Goal: Find specific page/section

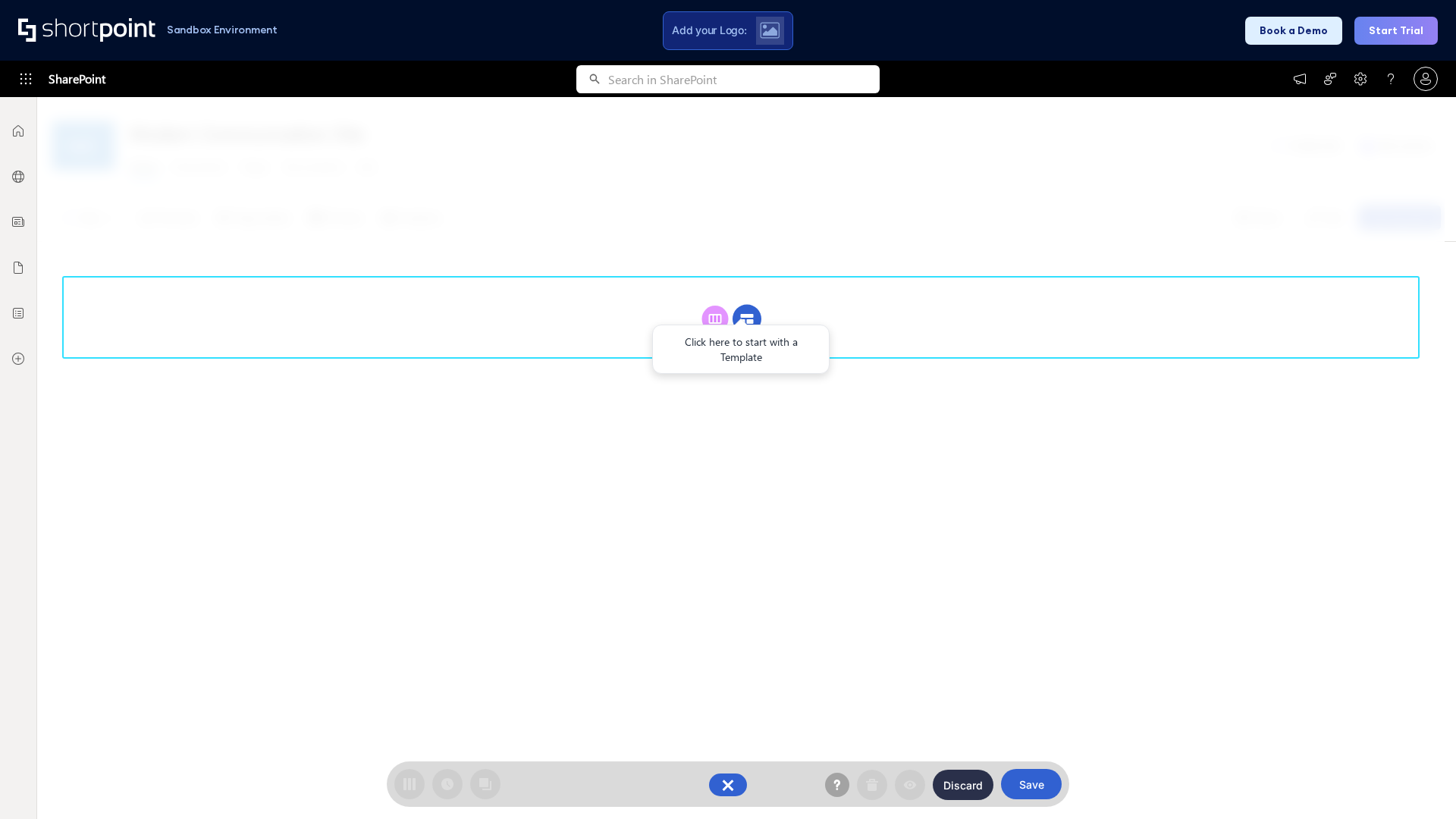
click at [747, 318] on circle at bounding box center [747, 319] width 29 height 29
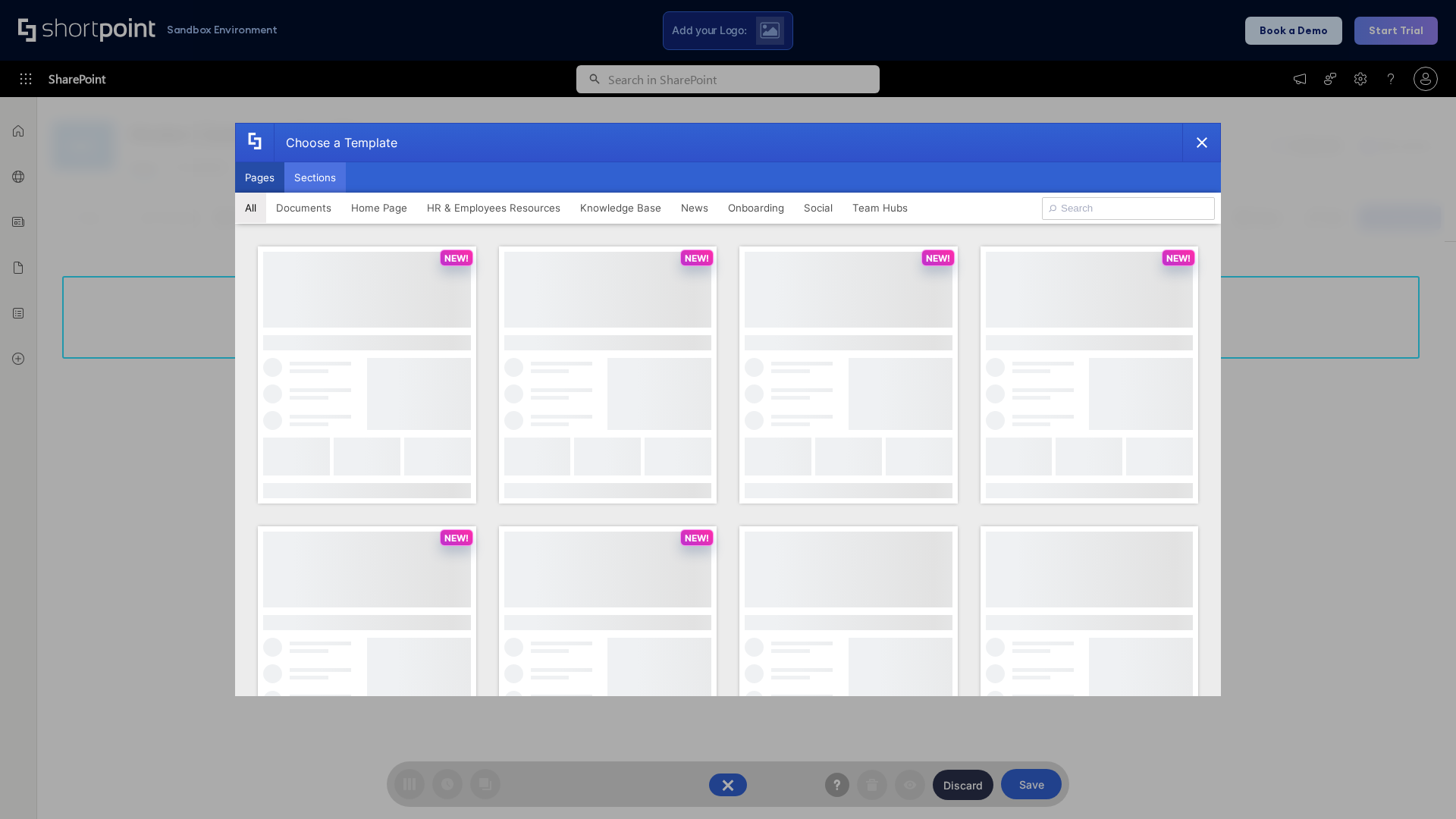
click at [315, 178] on button "Sections" at bounding box center [315, 178] width 62 height 30
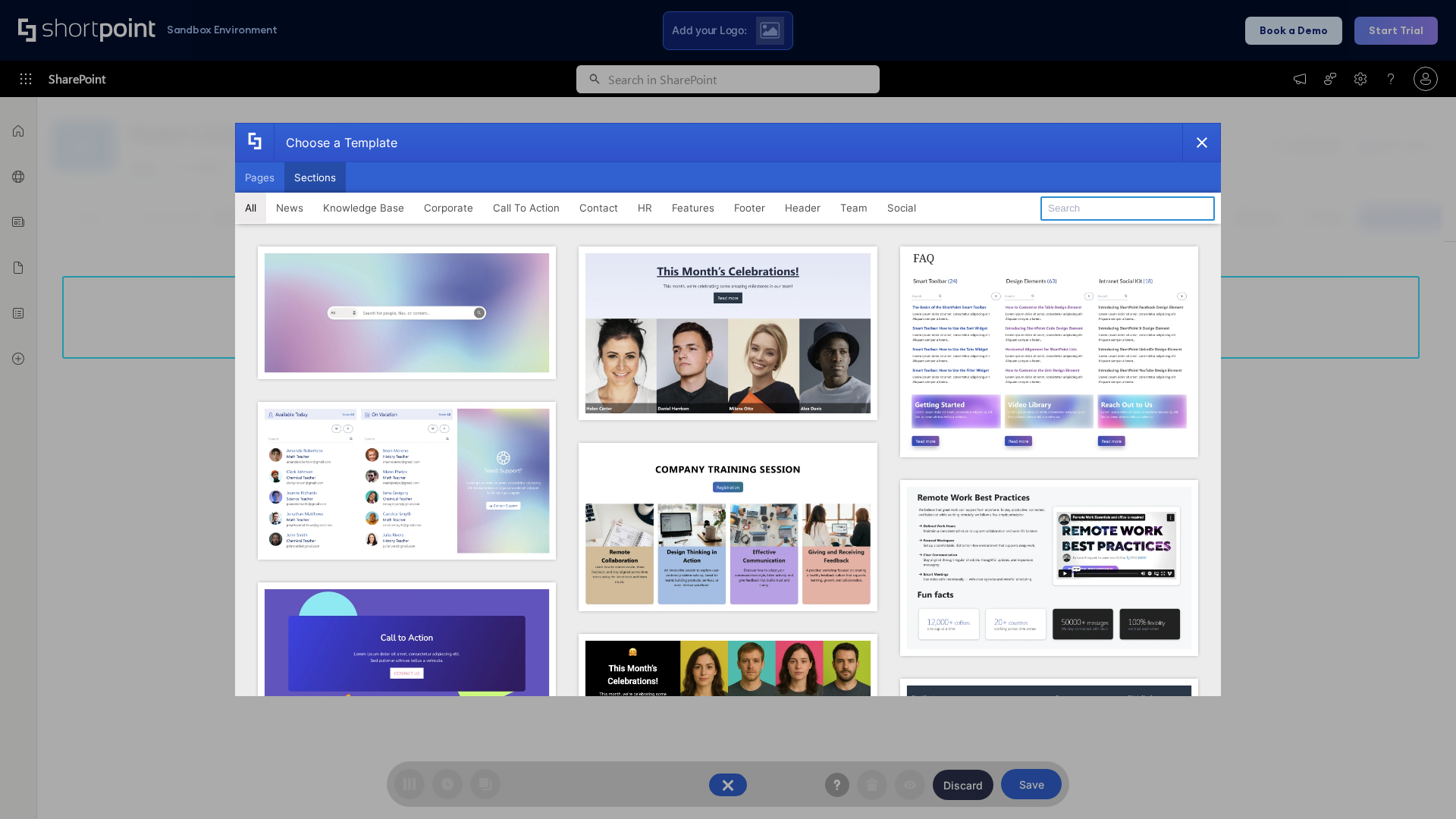
type input "Footer 5"
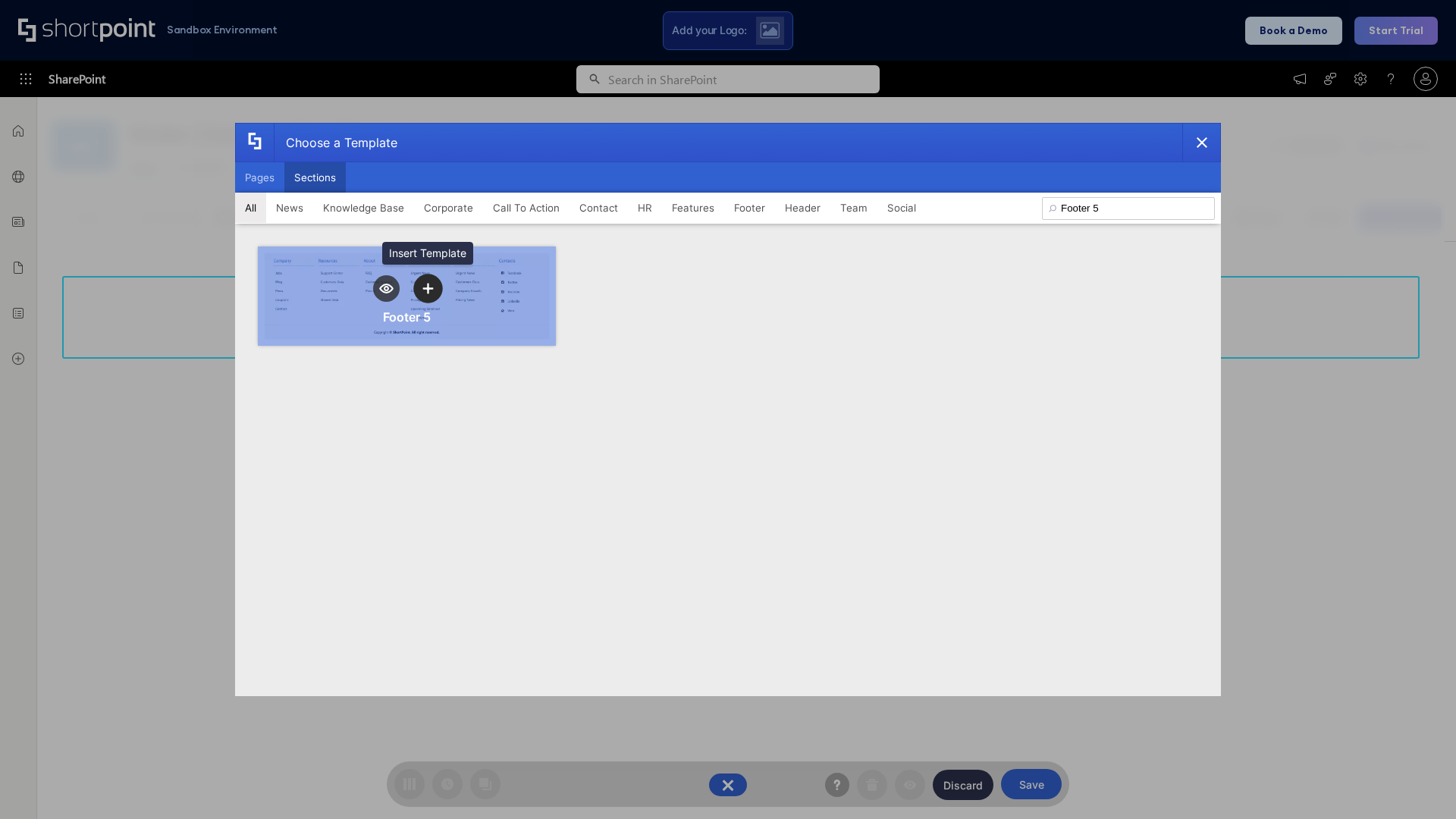
click at [427, 289] on icon "template selector" at bounding box center [427, 288] width 11 height 11
